Goal: Find contact information: Find contact information

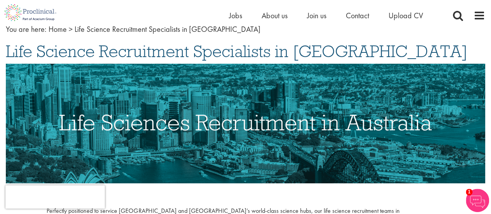
scroll to position [5, 0]
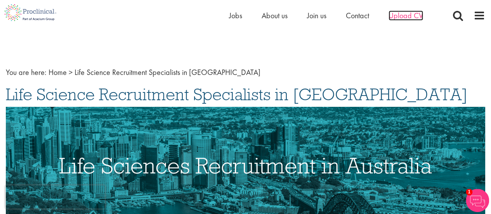
click at [402, 14] on span "Upload CV" at bounding box center [405, 15] width 35 height 10
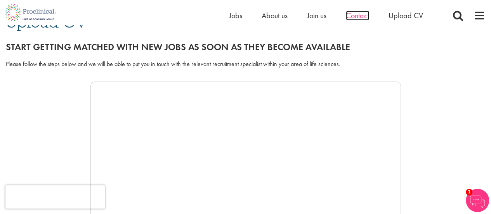
click at [359, 17] on span "Contact" at bounding box center [356, 15] width 23 height 10
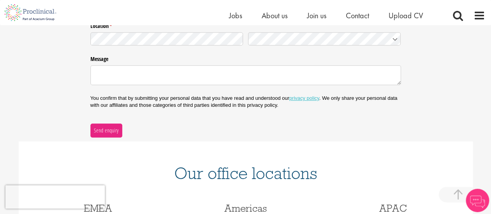
scroll to position [271, 0]
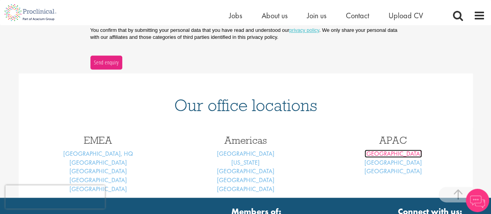
click at [392, 152] on link "Melbourne" at bounding box center [392, 153] width 57 height 8
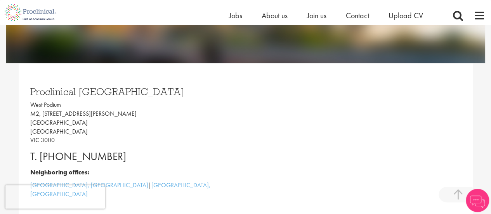
scroll to position [194, 0]
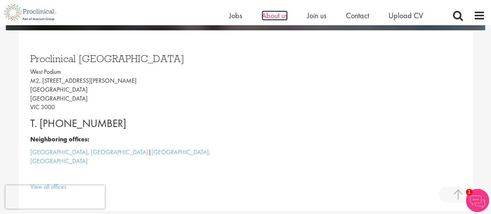
click at [280, 15] on span "About us" at bounding box center [274, 15] width 26 height 10
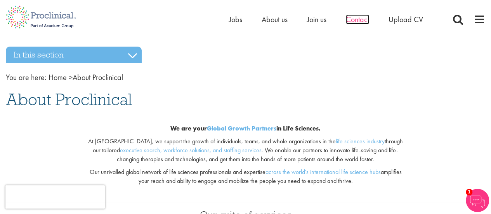
click at [358, 18] on span "Contact" at bounding box center [356, 19] width 23 height 10
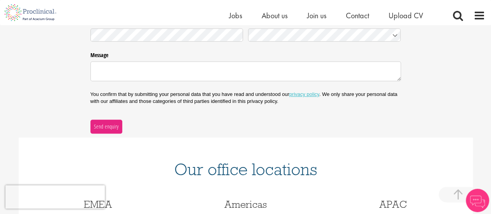
scroll to position [271, 0]
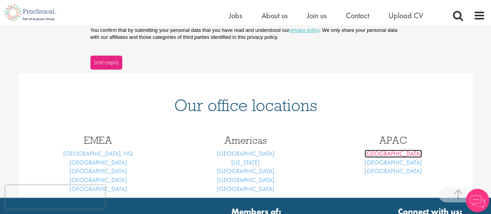
click at [391, 153] on link "[GEOGRAPHIC_DATA]" at bounding box center [392, 153] width 57 height 8
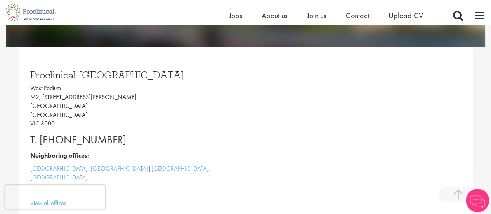
scroll to position [194, 0]
